Goal: Transaction & Acquisition: Purchase product/service

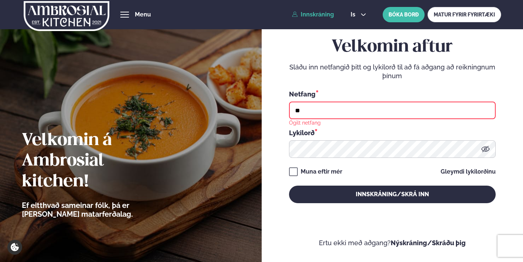
type input "**********"
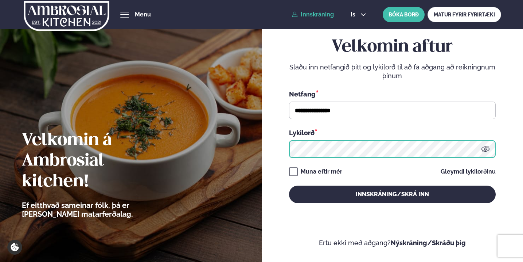
click at [393, 194] on button "Innskráning/Skrá inn" at bounding box center [392, 194] width 207 height 18
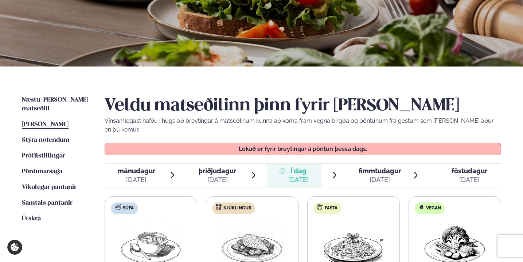
scroll to position [97, 0]
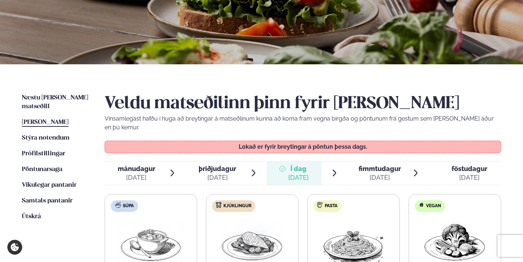
click at [375, 165] on span "fimmtudagur" at bounding box center [380, 169] width 42 height 8
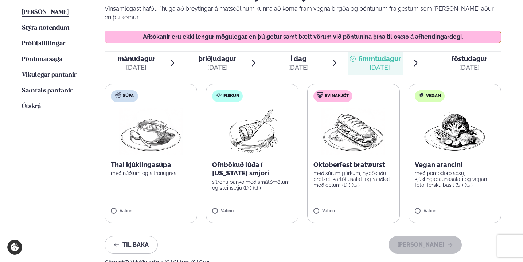
scroll to position [220, 0]
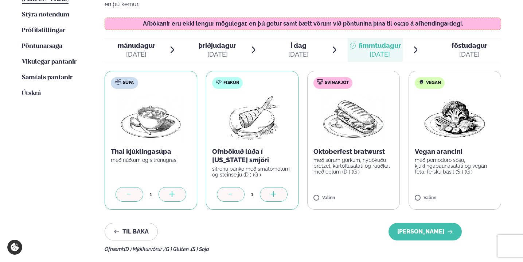
click at [286, 187] on div at bounding box center [274, 194] width 28 height 15
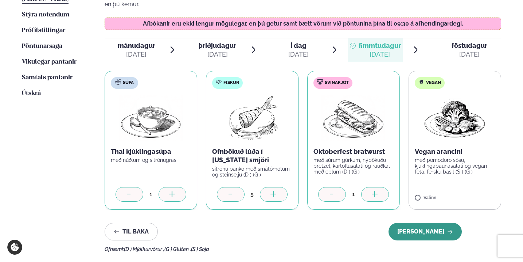
click at [422, 223] on button "[PERSON_NAME]" at bounding box center [425, 232] width 73 height 18
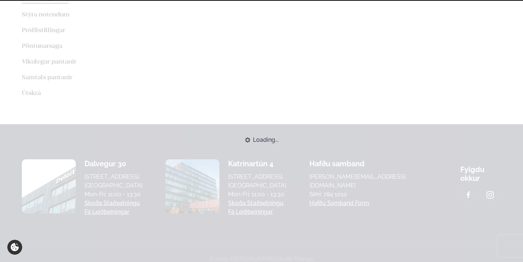
scroll to position [219, 0]
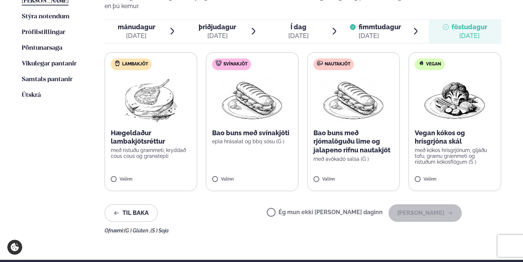
click at [370, 31] on div "[DATE]" at bounding box center [380, 35] width 42 height 9
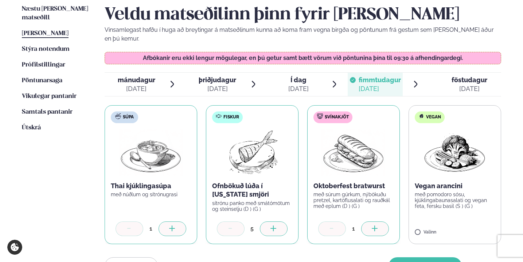
scroll to position [197, 0]
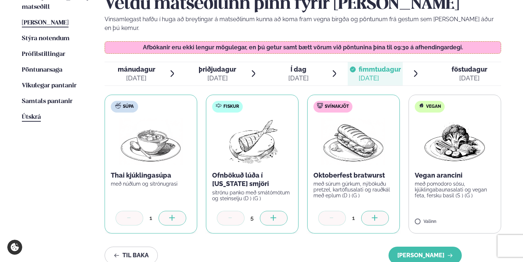
click at [33, 114] on span "Útskrá" at bounding box center [31, 117] width 19 height 6
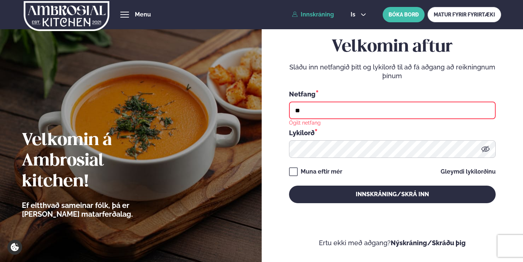
type input "**********"
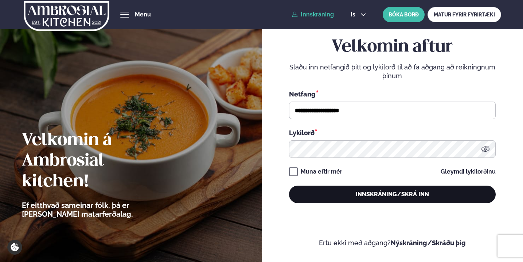
click at [345, 194] on button "Innskráning/Skrá inn" at bounding box center [392, 194] width 207 height 18
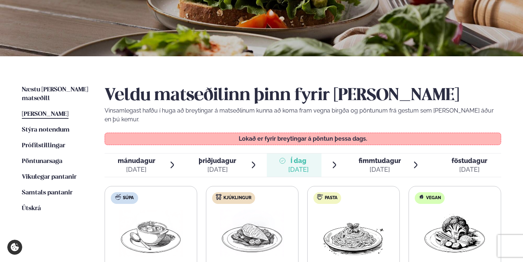
scroll to position [117, 0]
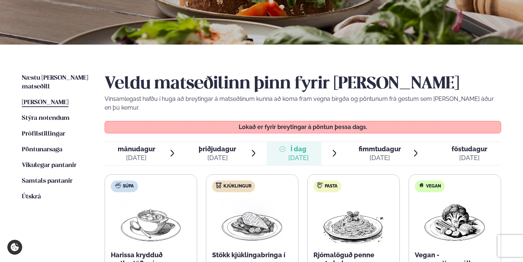
click at [371, 153] on div "[DATE]" at bounding box center [380, 157] width 42 height 9
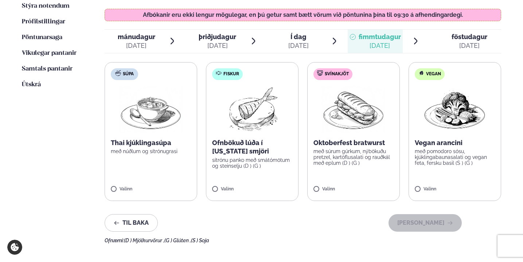
scroll to position [229, 0]
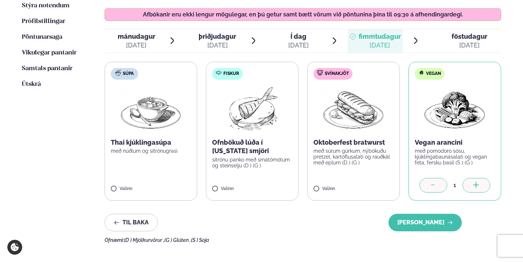
click at [483, 178] on div at bounding box center [477, 185] width 28 height 15
click at [211, 174] on label "Fiskur Ofnbökuð lúða í [US_STATE] smjöri sítrónu panko með smátómötum og steins…" at bounding box center [252, 131] width 93 height 139
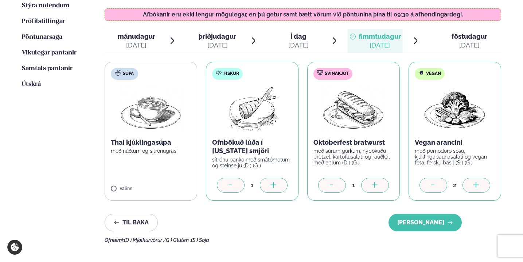
click at [275, 182] on icon at bounding box center [273, 185] width 7 height 7
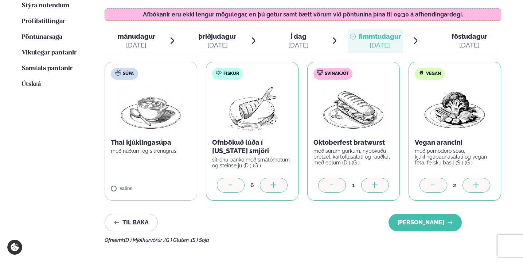
click at [275, 182] on icon at bounding box center [273, 185] width 7 height 7
click at [428, 213] on button "[PERSON_NAME]" at bounding box center [425, 222] width 73 height 18
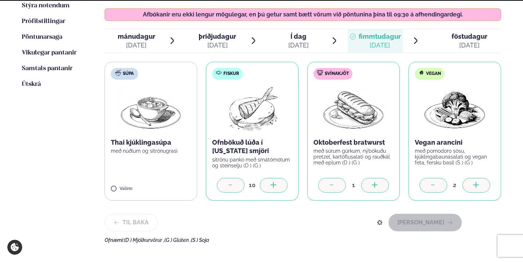
scroll to position [219, 0]
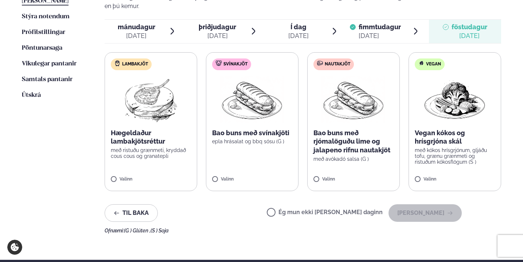
click at [398, 63] on label "Nautakjöt Bao buns með rjómalöguðu lime og jalapeno rifnu nautakjöt með avókadó…" at bounding box center [354, 121] width 93 height 139
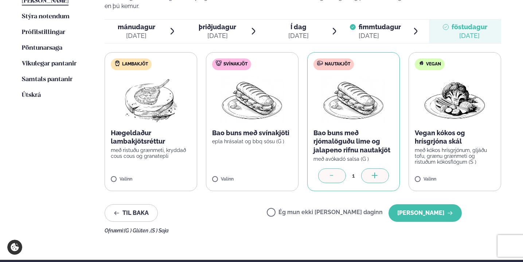
click at [326, 168] on div at bounding box center [332, 175] width 28 height 15
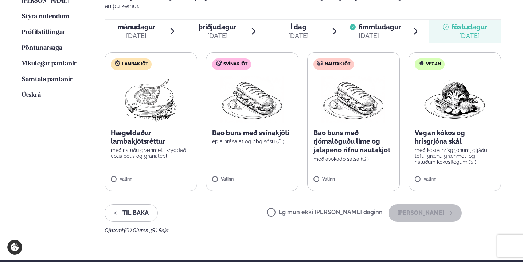
click at [370, 23] on span "fimmtudagur" at bounding box center [380, 27] width 42 height 8
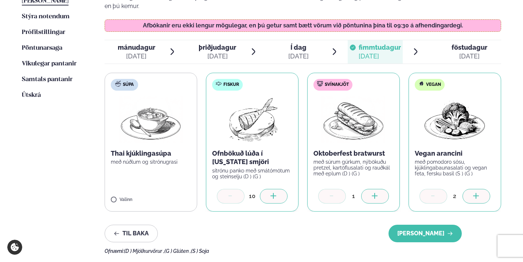
click at [470, 52] on div "[DATE]" at bounding box center [470, 56] width 36 height 9
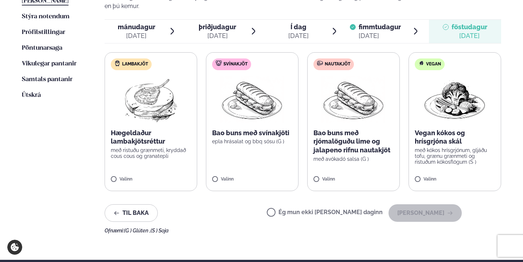
click at [384, 23] on span "fimmtudagur" at bounding box center [380, 27] width 42 height 8
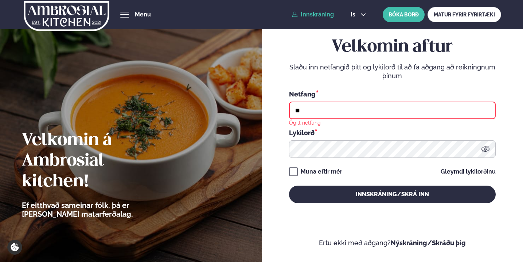
type input "**********"
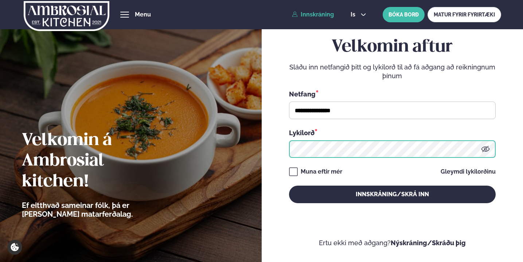
click at [393, 194] on button "Innskráning/Skrá inn" at bounding box center [392, 194] width 207 height 18
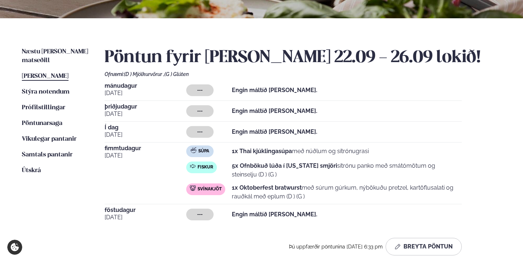
scroll to position [144, 0]
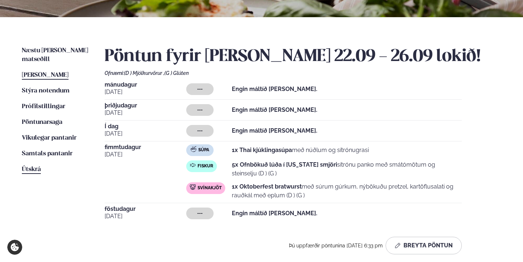
click at [26, 166] on span "Útskrá" at bounding box center [31, 169] width 19 height 6
